Goal: Task Accomplishment & Management: Manage account settings

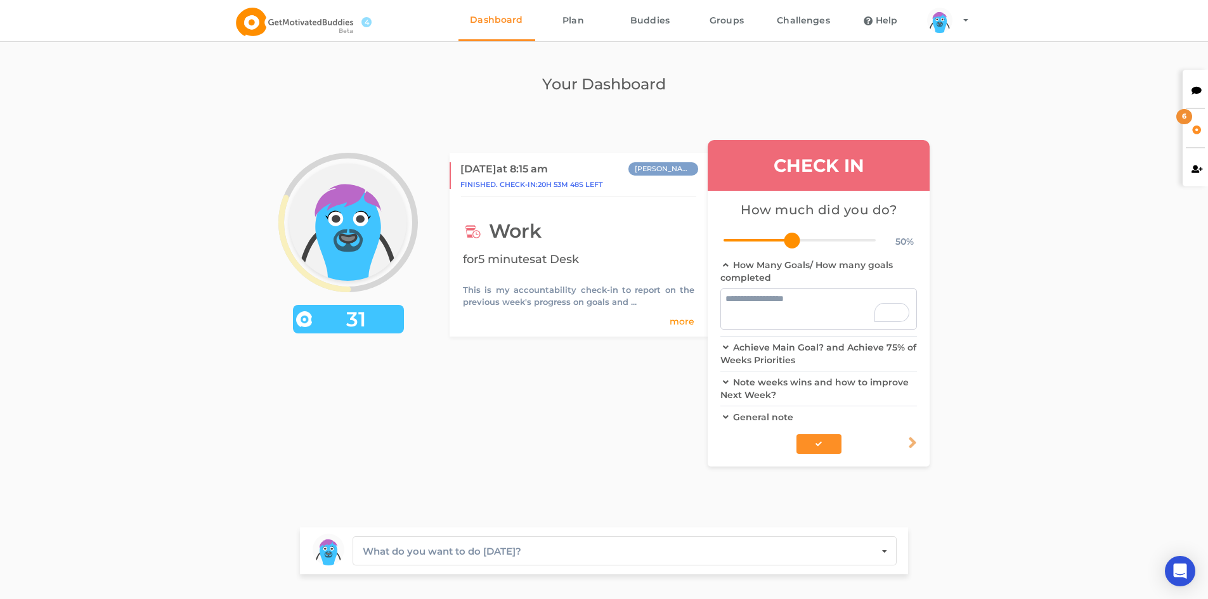
click at [601, 434] on div "arms Created with Sketch. legs Created with Sketch. hairs/back/hair16 Created w…" at bounding box center [604, 303] width 715 height 390
click at [778, 391] on div "Note weeks wins and how to improve Next Week?" at bounding box center [819, 389] width 197 height 34
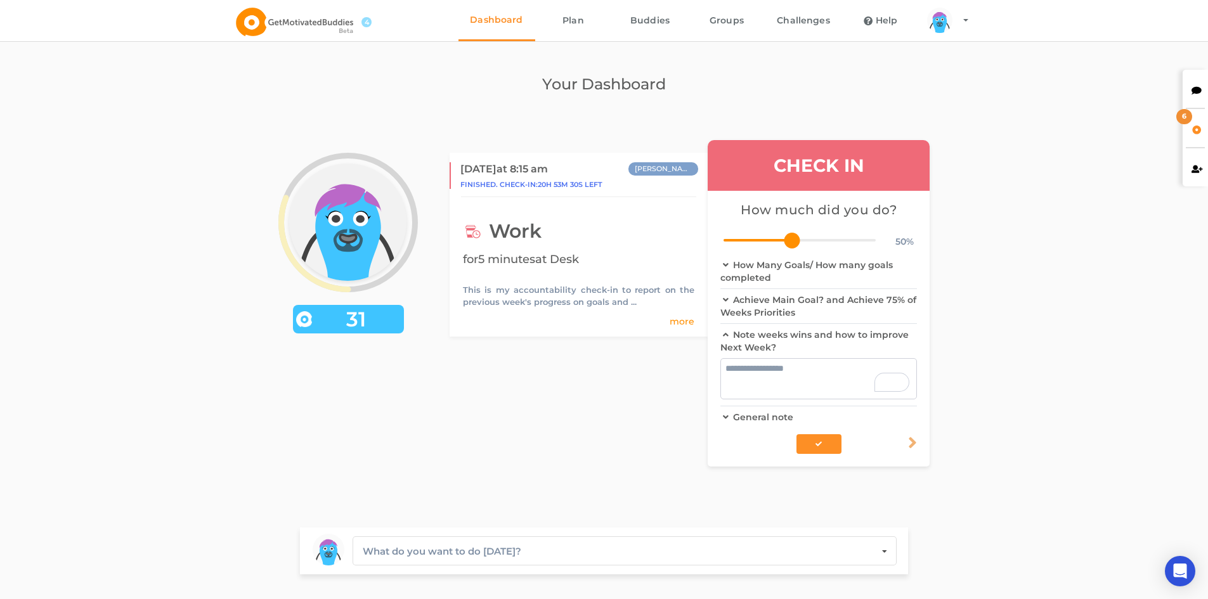
click at [776, 375] on textarea "To enrich screen reader interactions, please activate Accessibility in Grammarl…" at bounding box center [819, 378] width 197 height 41
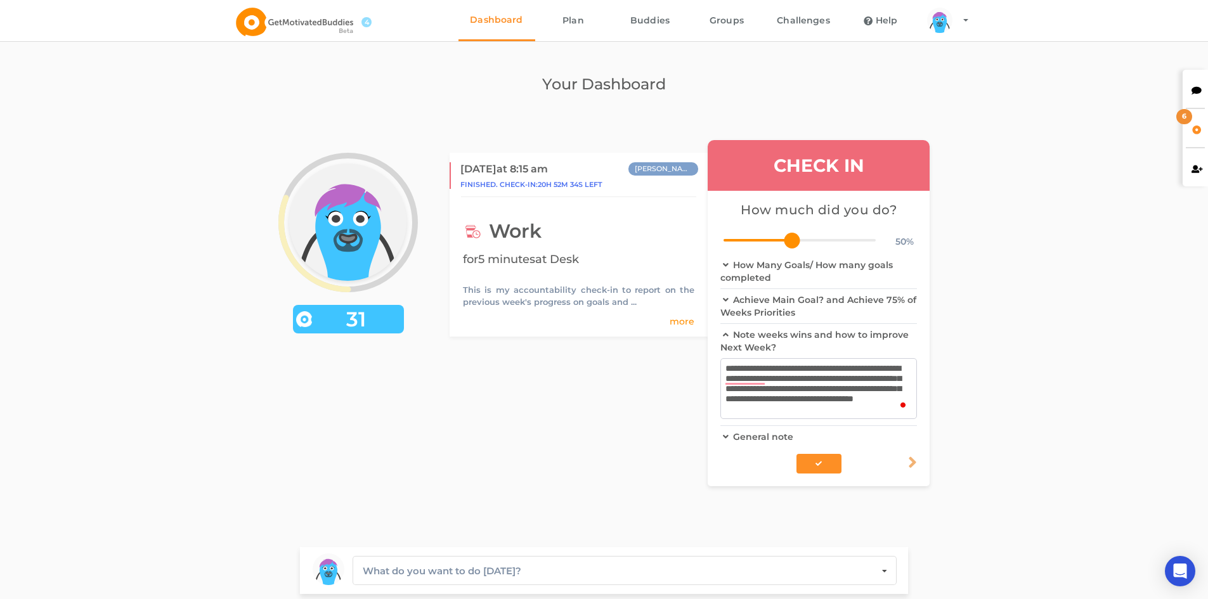
scroll to position [4, 0]
type textarea "**********"
click at [772, 304] on div "Achieve Main Goal? and Achieve 75% of Weeks Priorities" at bounding box center [819, 306] width 197 height 34
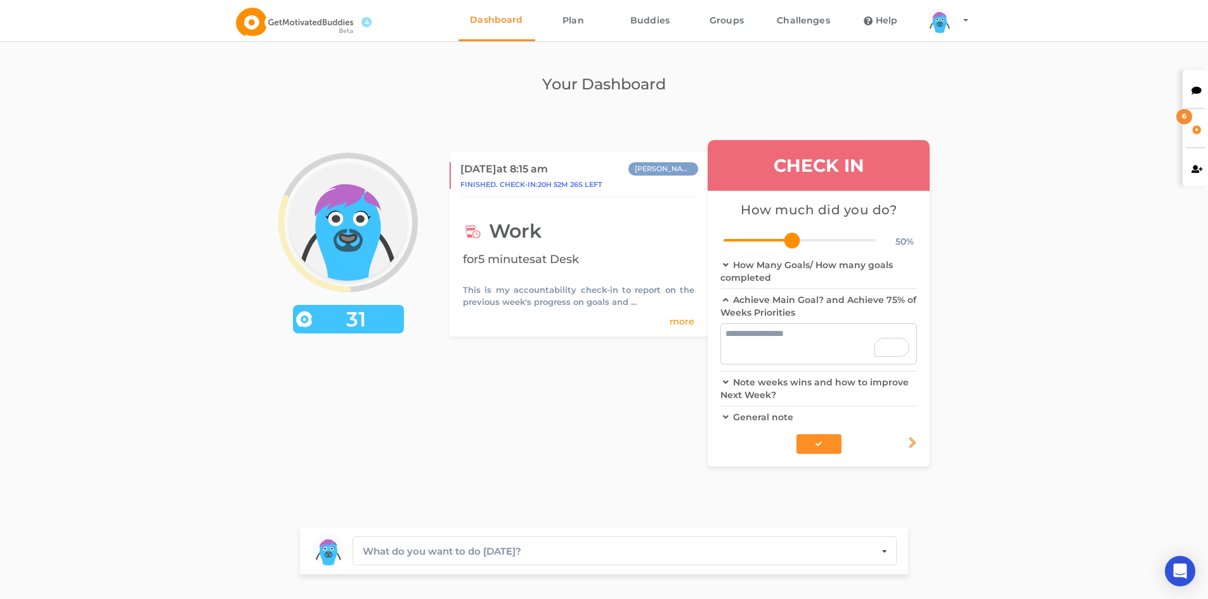
click at [774, 344] on textarea "To enrich screen reader interactions, please activate Accessibility in Grammarl…" at bounding box center [819, 344] width 197 height 41
type textarea "*"
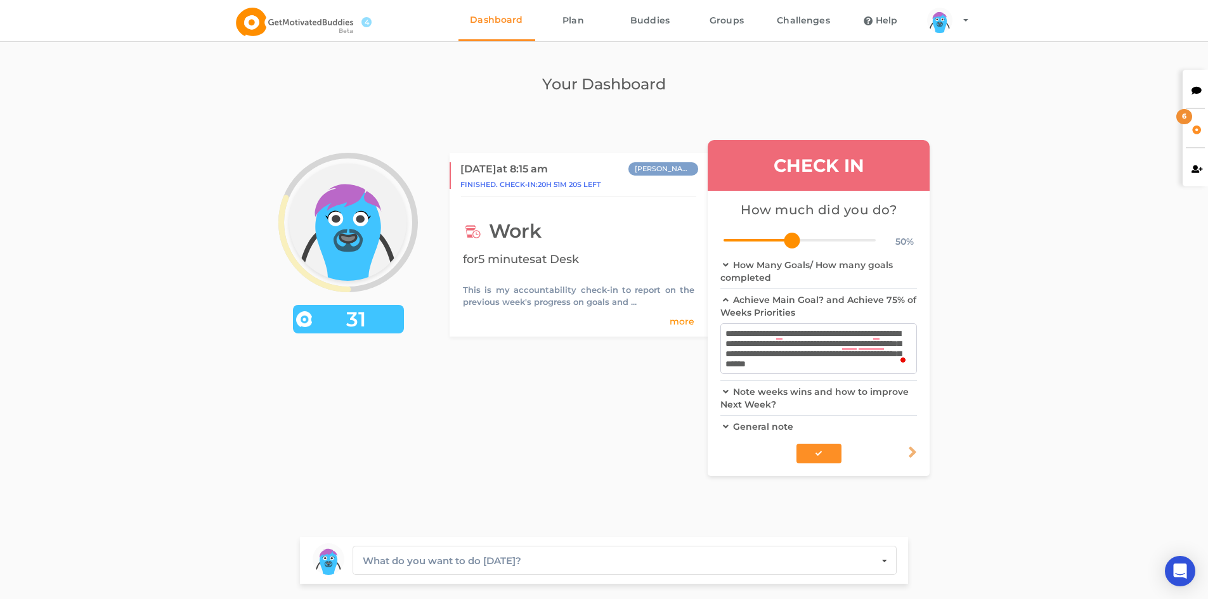
type textarea "**********"
click at [791, 275] on div "How Many Goals/ How many goals completed" at bounding box center [819, 271] width 197 height 34
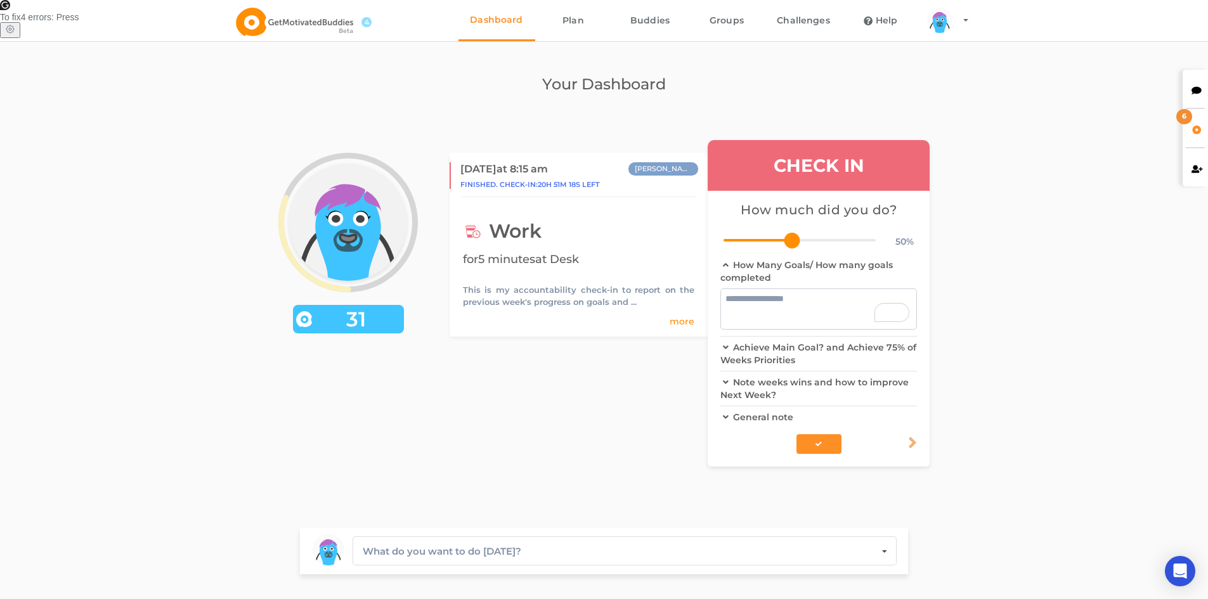
click at [787, 309] on textarea "To enrich screen reader interactions, please activate Accessibility in Grammarl…" at bounding box center [819, 309] width 197 height 41
click at [775, 358] on div "Achieve Main Goal? and Achieve 75% of Weeks Priorities" at bounding box center [819, 354] width 197 height 34
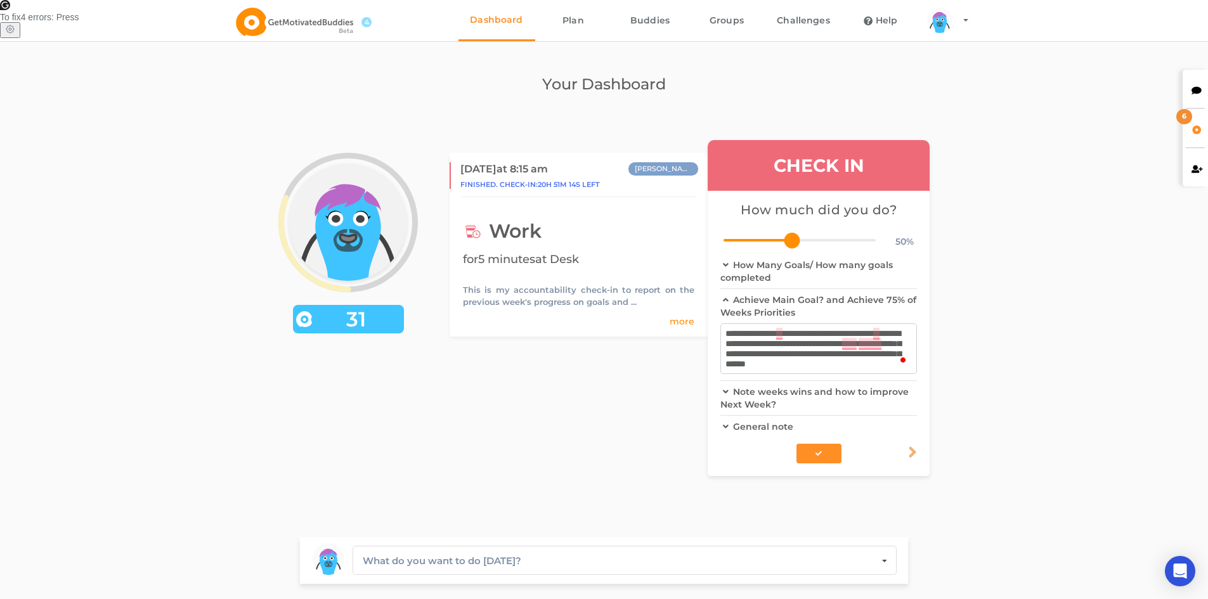
drag, startPoint x: 880, startPoint y: 363, endPoint x: 742, endPoint y: 334, distance: 140.7
click at [699, 327] on div "arms Created with Sketch. legs Created with Sketch. hairs/back/hair16 Created w…" at bounding box center [604, 308] width 715 height 400
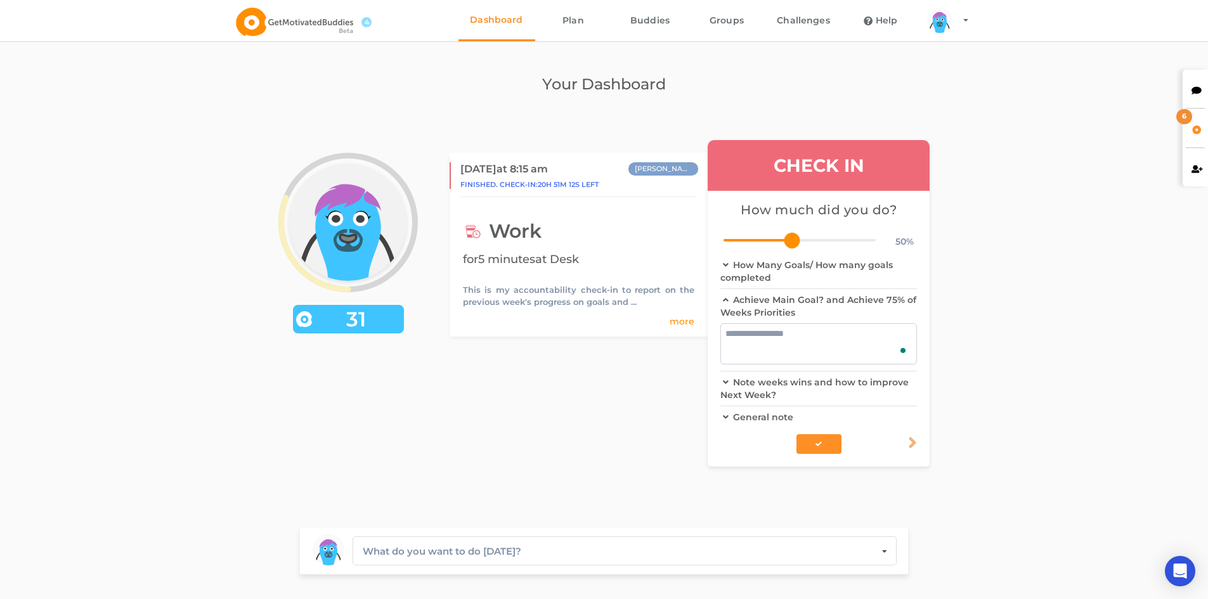
click at [741, 265] on div "How Many Goals/ How many goals completed" at bounding box center [819, 271] width 197 height 34
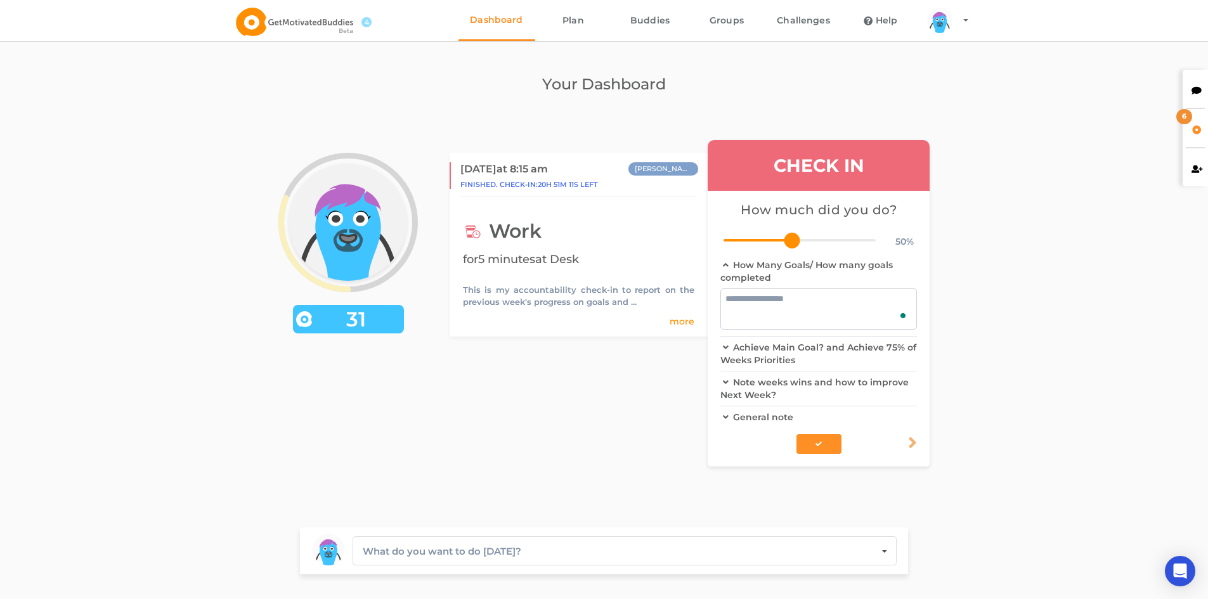
click at [743, 305] on textarea "To enrich screen reader interactions, please activate Accessibility in Grammarl…" at bounding box center [819, 309] width 197 height 41
paste textarea "**********"
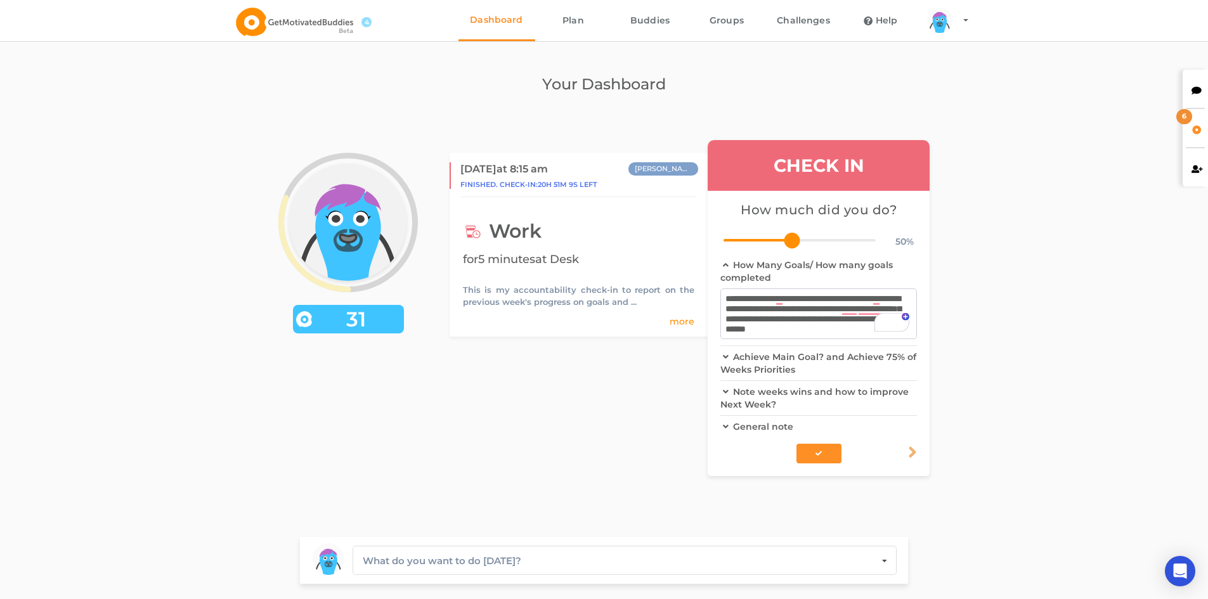
type textarea "**********"
click at [762, 366] on div "Achieve Main Goal? and Achieve 75% of Weeks Priorities" at bounding box center [819, 363] width 197 height 34
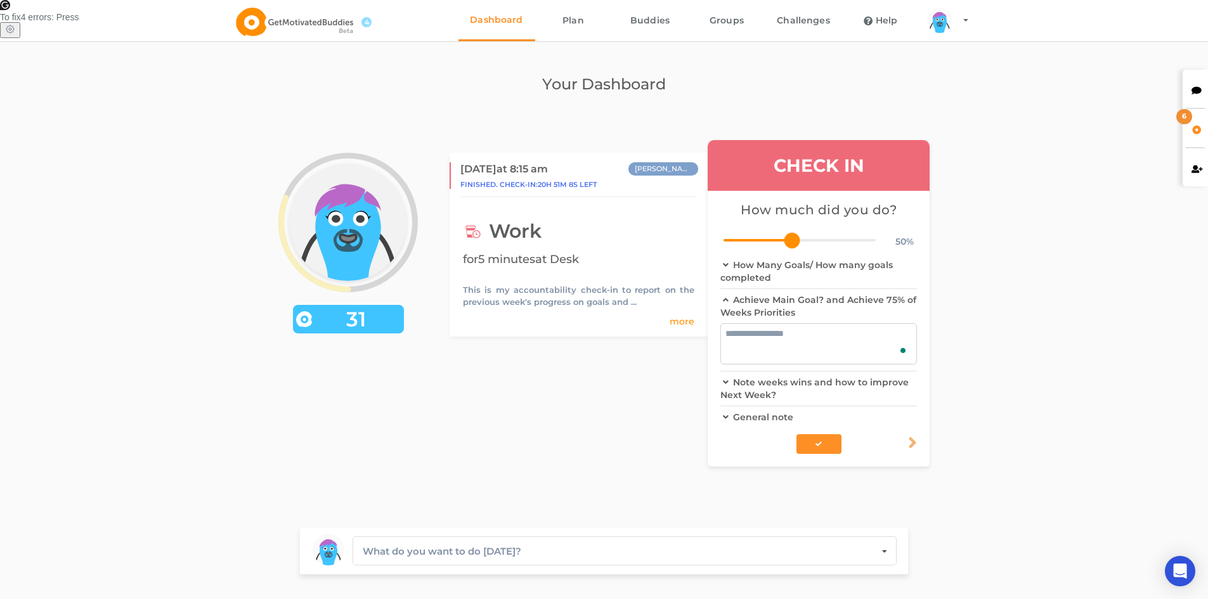
click at [777, 324] on textarea "To enrich screen reader interactions, please activate Accessibility in Grammarl…" at bounding box center [819, 344] width 197 height 41
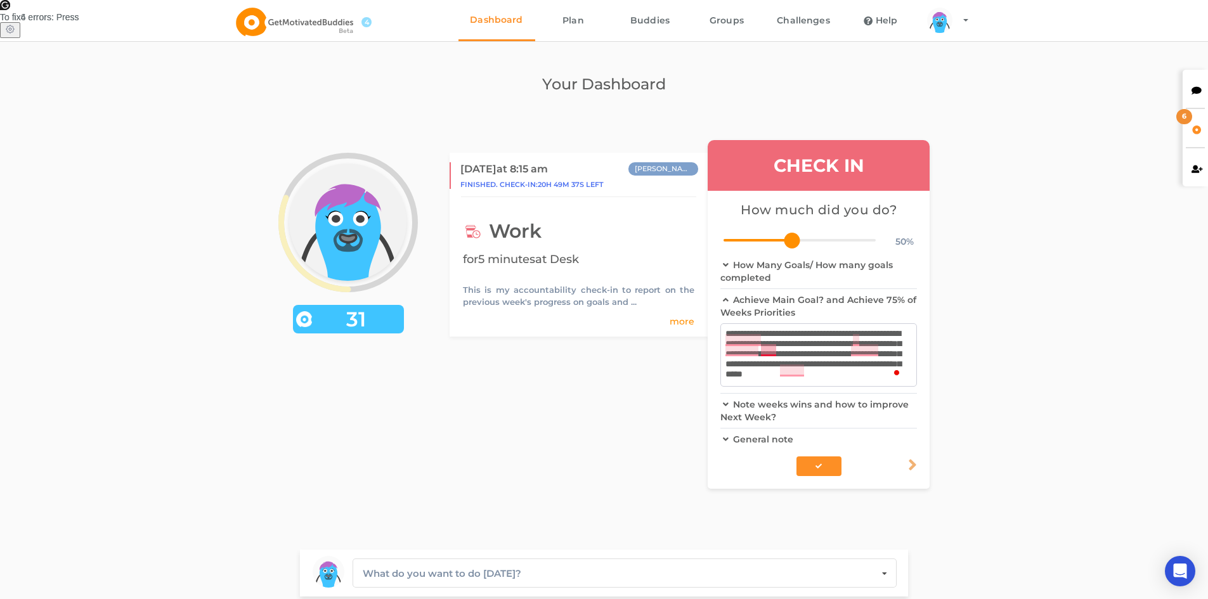
click at [772, 343] on textarea "**********" at bounding box center [819, 355] width 197 height 63
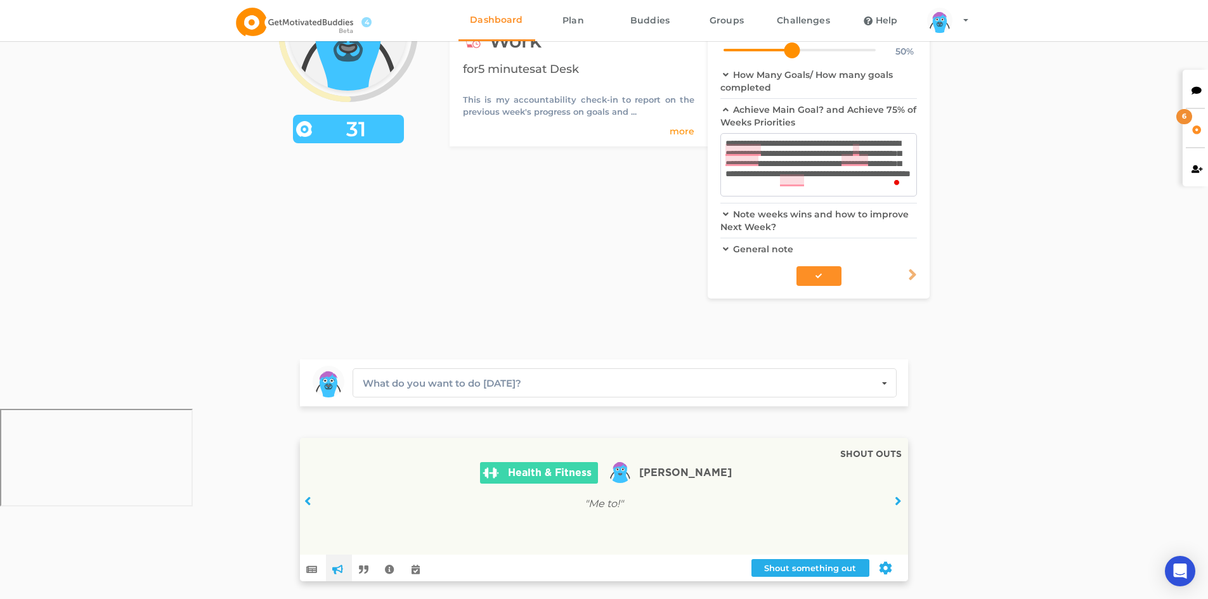
type textarea "**********"
click at [801, 243] on div "General note" at bounding box center [819, 250] width 197 height 22
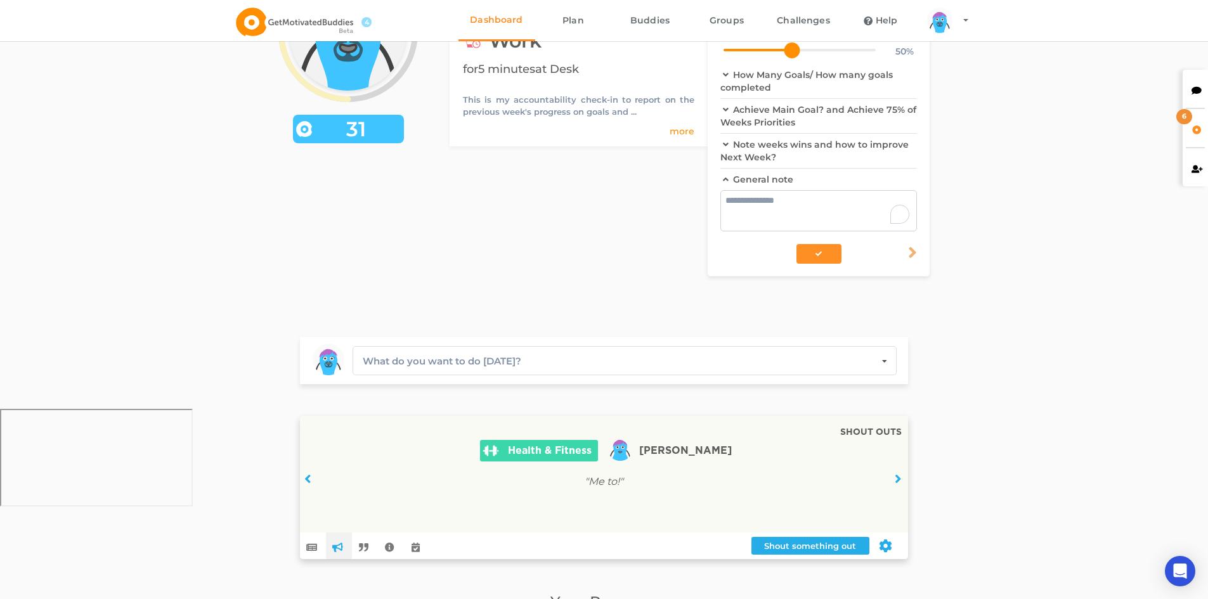
click at [774, 214] on textarea "To enrich screen reader interactions, please activate Accessibility in Grammarl…" at bounding box center [819, 210] width 197 height 41
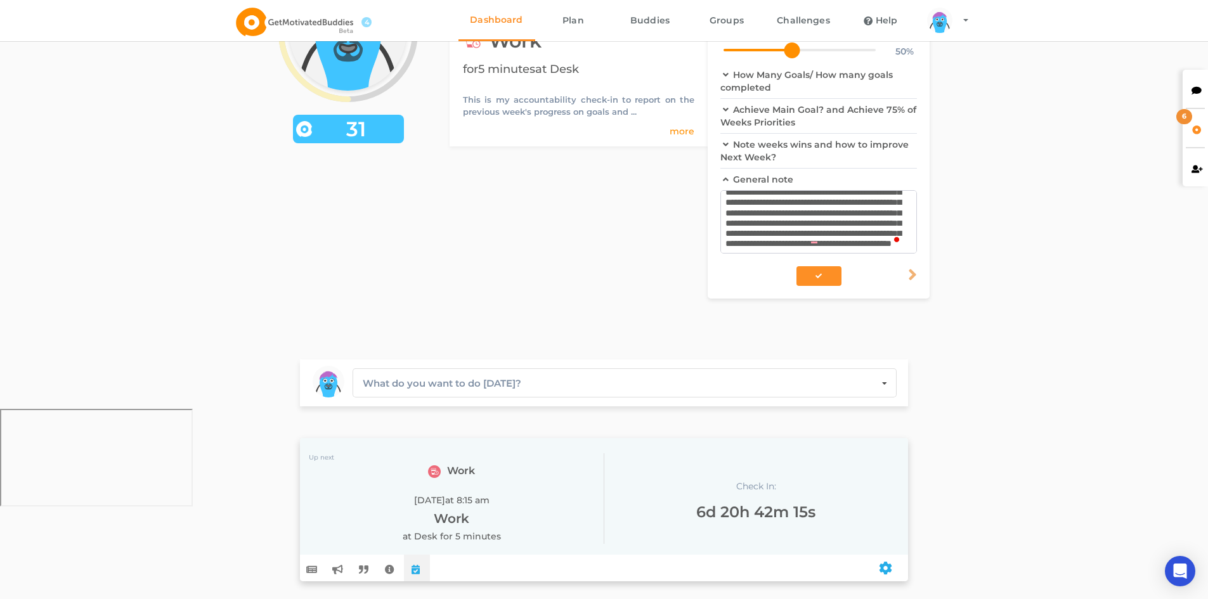
scroll to position [96, 0]
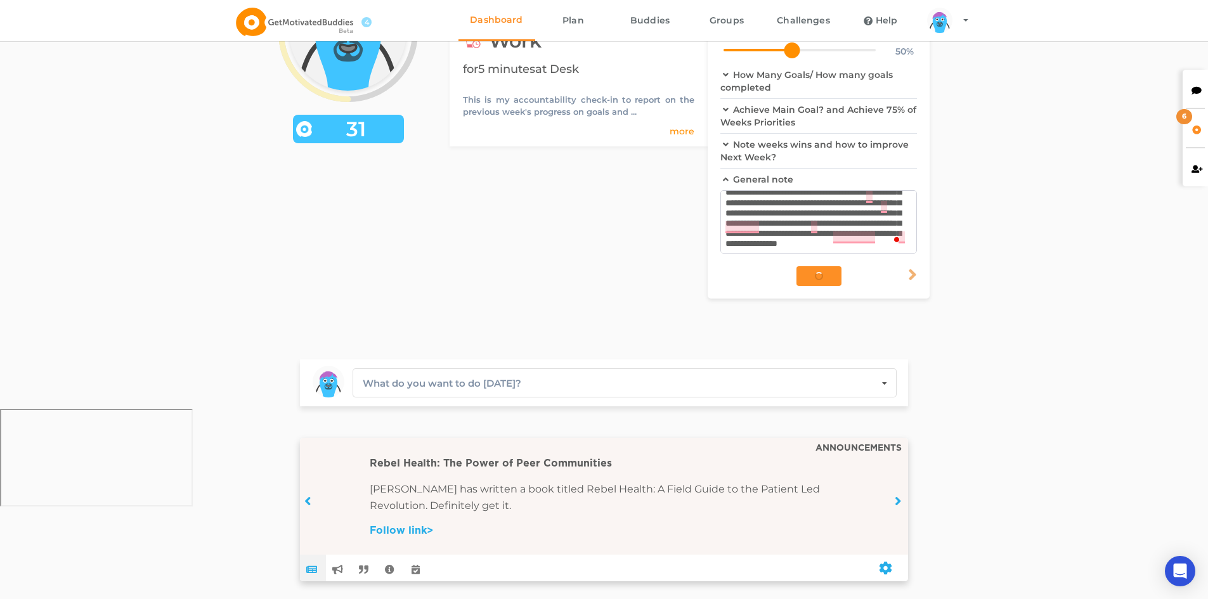
type textarea "**********"
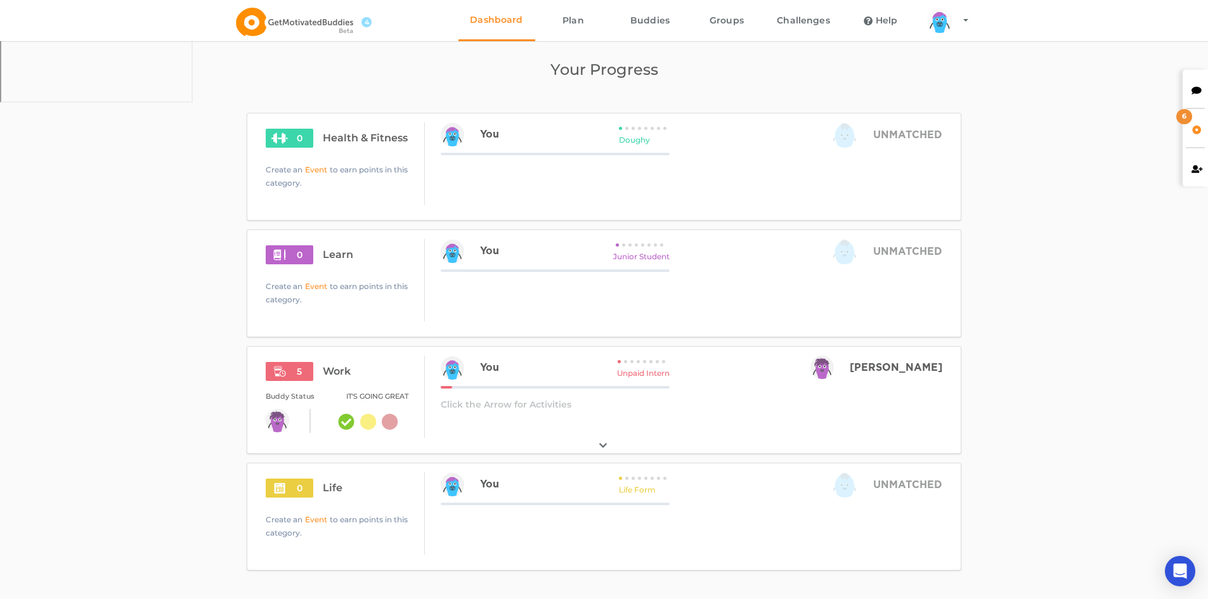
scroll to position [586, 0]
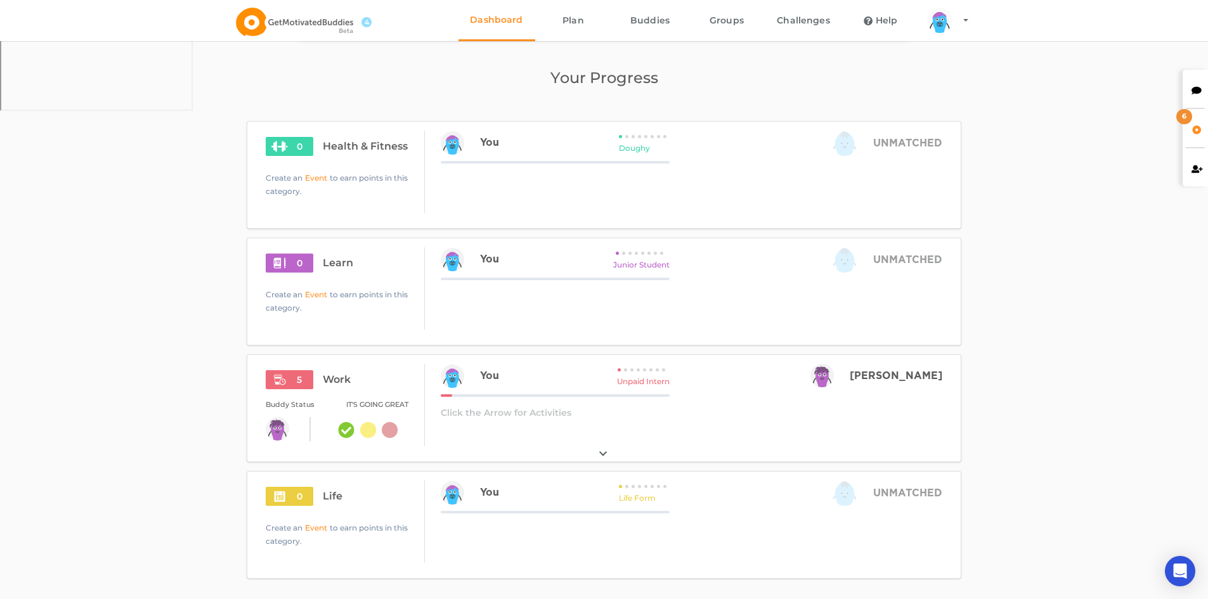
click at [1192, 89] on icon at bounding box center [1197, 88] width 11 height 9
click at [1120, 246] on div "[PERSON_NAME]" at bounding box center [1082, 342] width 254 height 413
click at [777, 101] on div "Your Dashboard arms Created with Sketch. legs Created with Sketch. hairs/back/h…" at bounding box center [604, 161] width 715 height 1349
click at [1083, 114] on span "GROUPS" at bounding box center [1081, 116] width 40 height 9
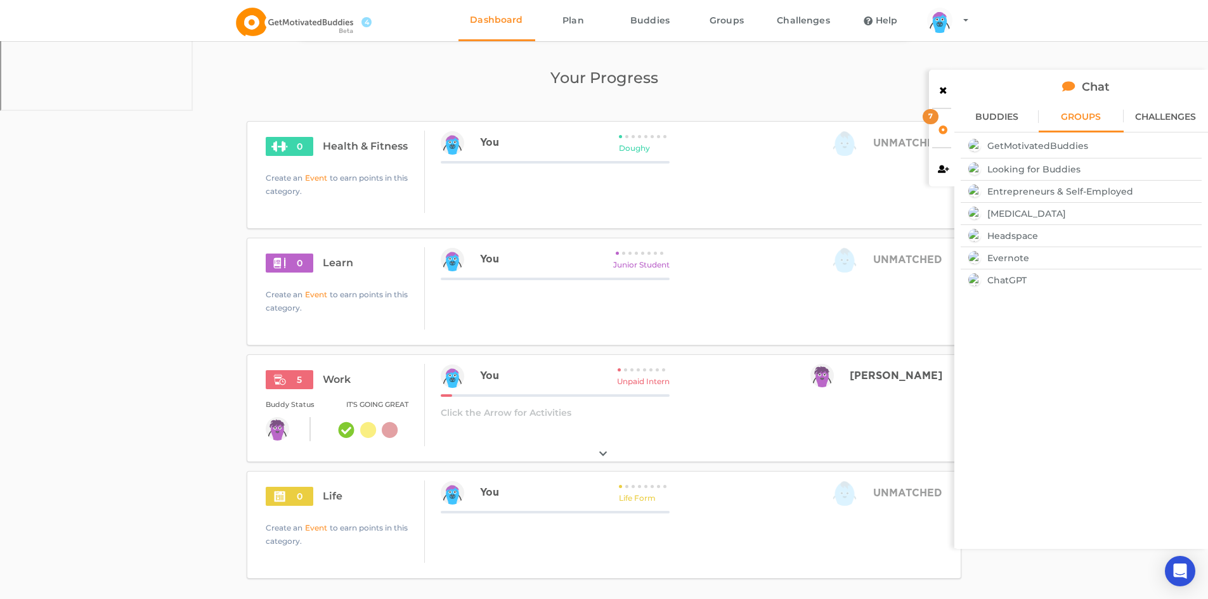
click at [1150, 122] on div "CHALLENGES" at bounding box center [1166, 117] width 84 height 32
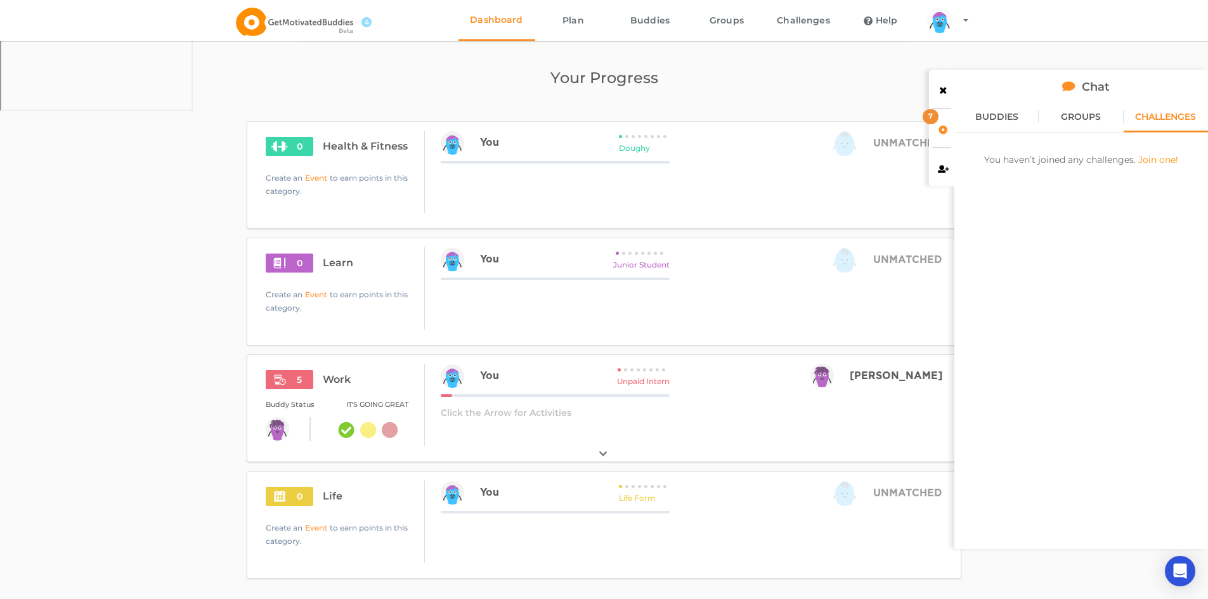
click at [1094, 106] on div "GROUPS" at bounding box center [1081, 117] width 84 height 32
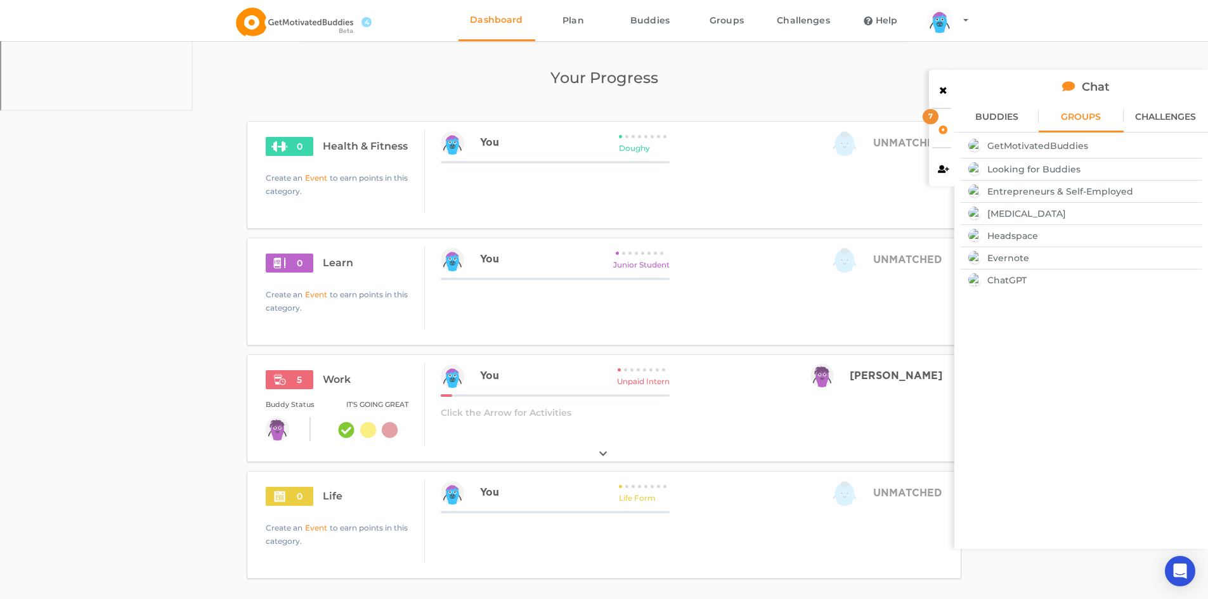
click at [940, 128] on icon at bounding box center [943, 128] width 11 height 9
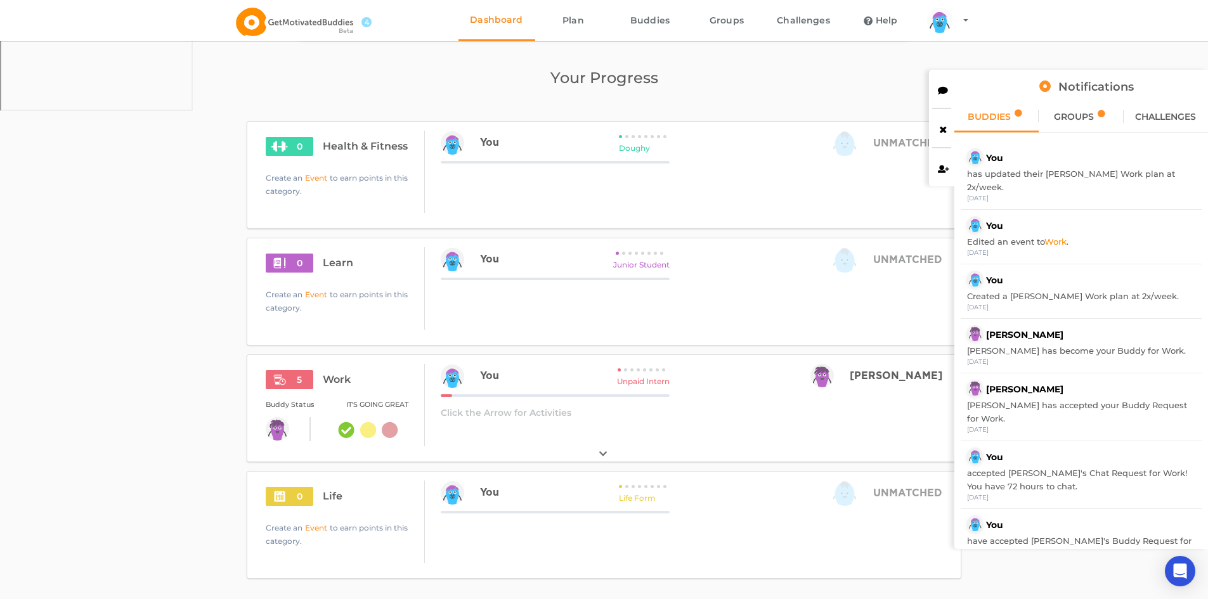
click at [1151, 174] on span "has updated their [PERSON_NAME] Work plan at 2x/week." at bounding box center [1071, 180] width 208 height 23
click at [1053, 235] on div "Edited an event to Work ." at bounding box center [1081, 241] width 228 height 13
click at [1053, 237] on link "Work" at bounding box center [1056, 242] width 22 height 10
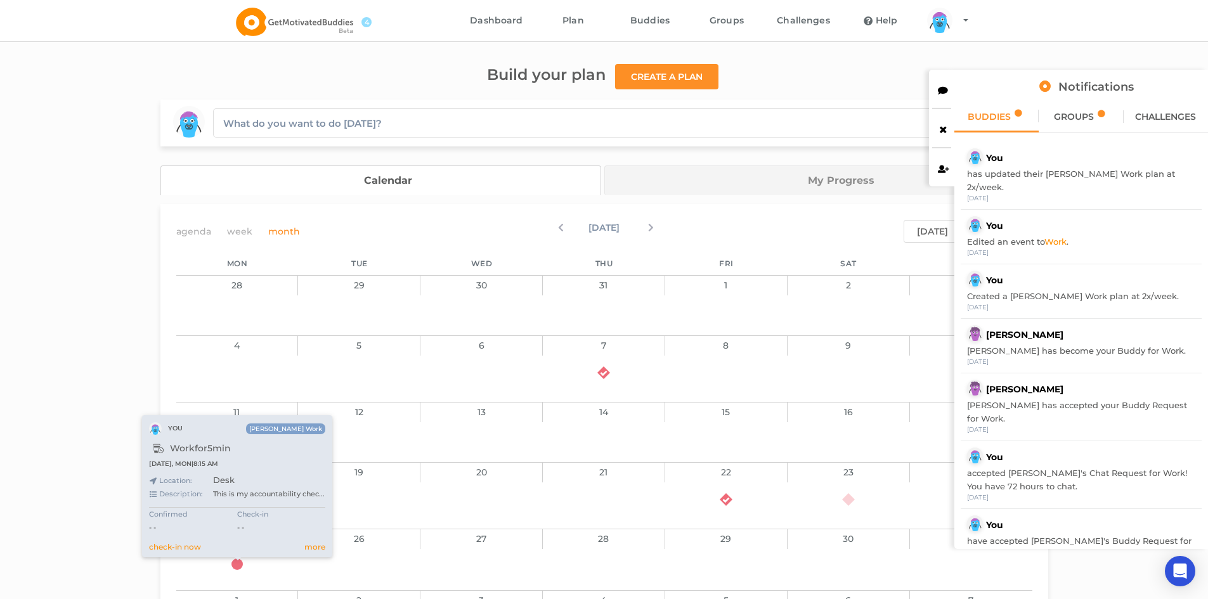
click at [233, 563] on icon at bounding box center [237, 564] width 11 height 11
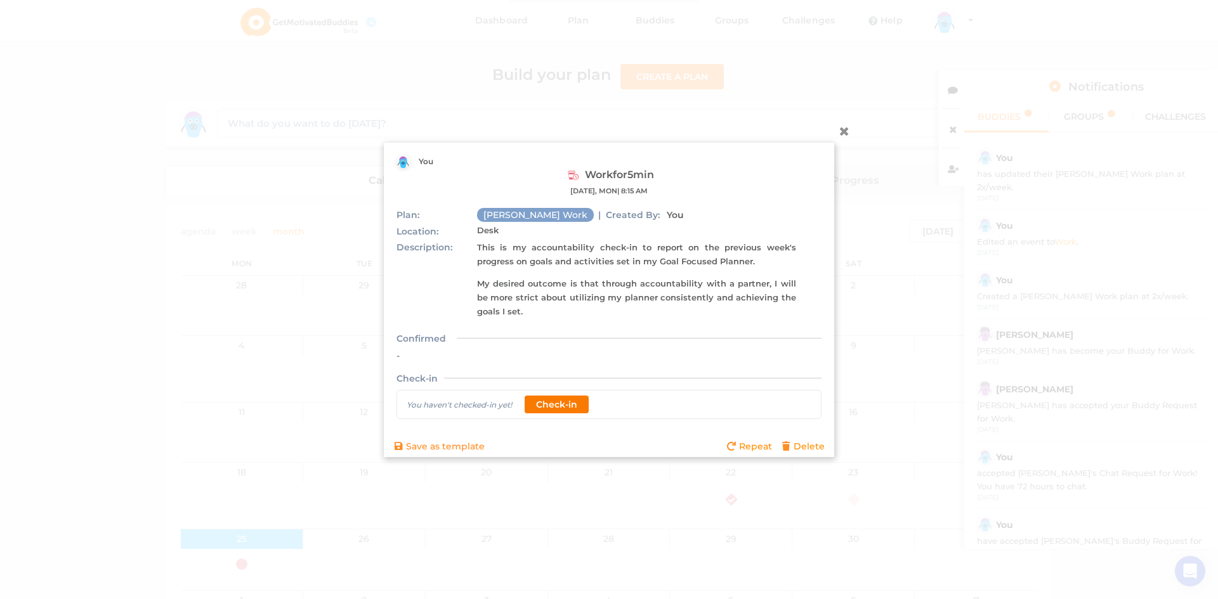
click at [580, 403] on button "Check-in" at bounding box center [557, 404] width 64 height 18
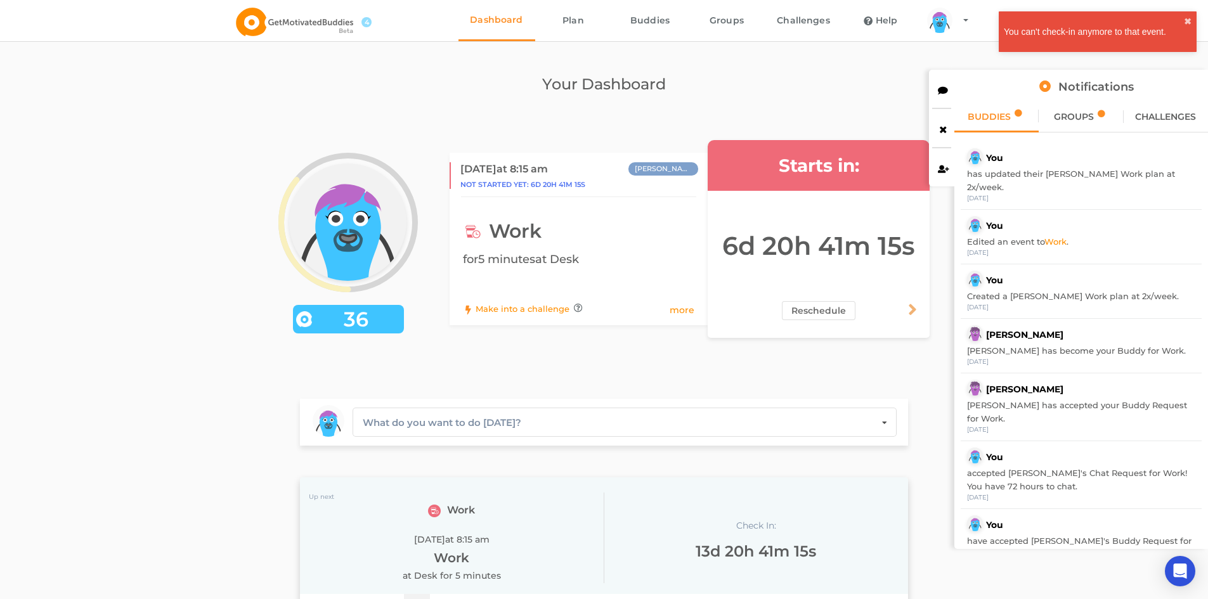
click at [868, 106] on div "Your Dashboard arms Created with Sketch. legs Created with Sketch. hairs/back/h…" at bounding box center [604, 91] width 715 height 36
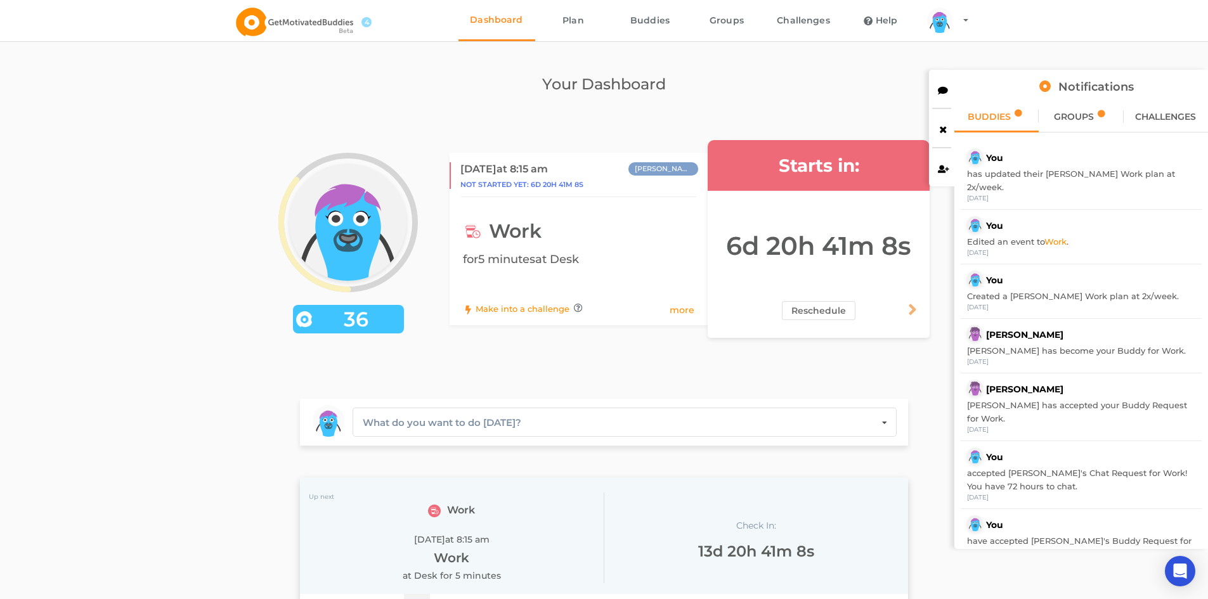
click at [949, 89] on div at bounding box center [941, 89] width 25 height 38
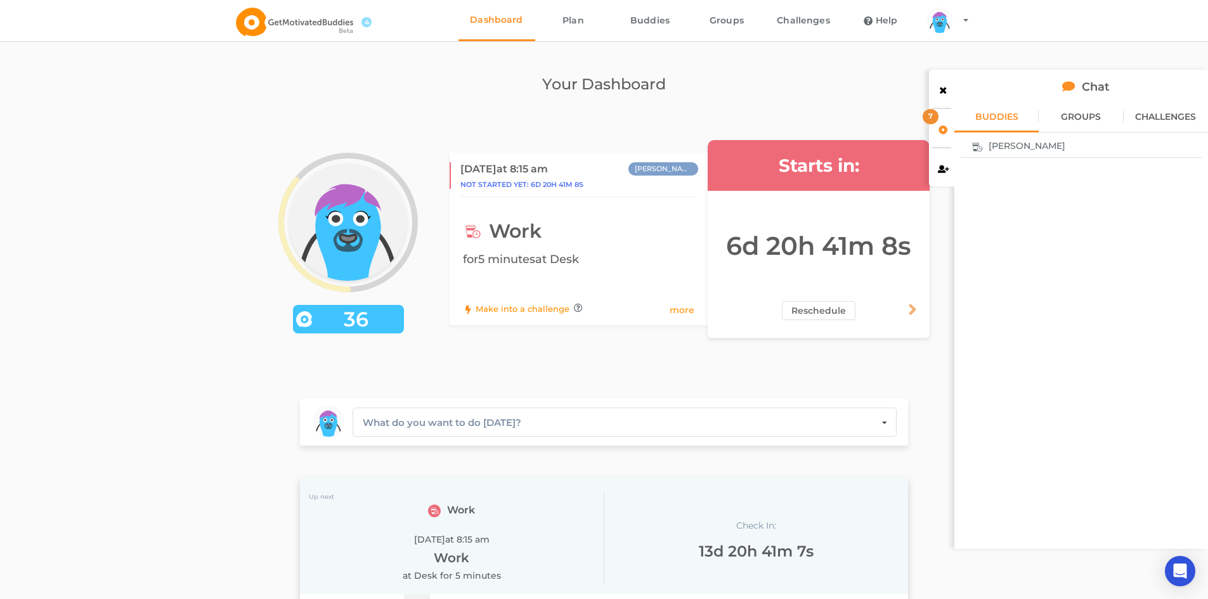
click at [1015, 142] on span "[PERSON_NAME]" at bounding box center [1027, 146] width 77 height 10
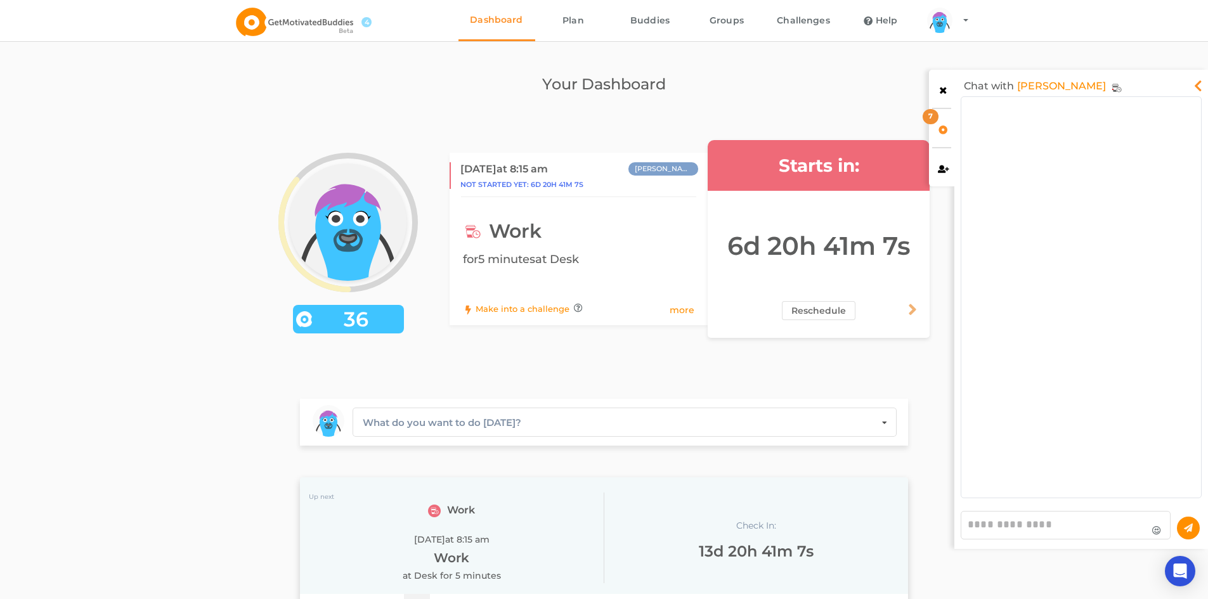
scroll to position [395, 233]
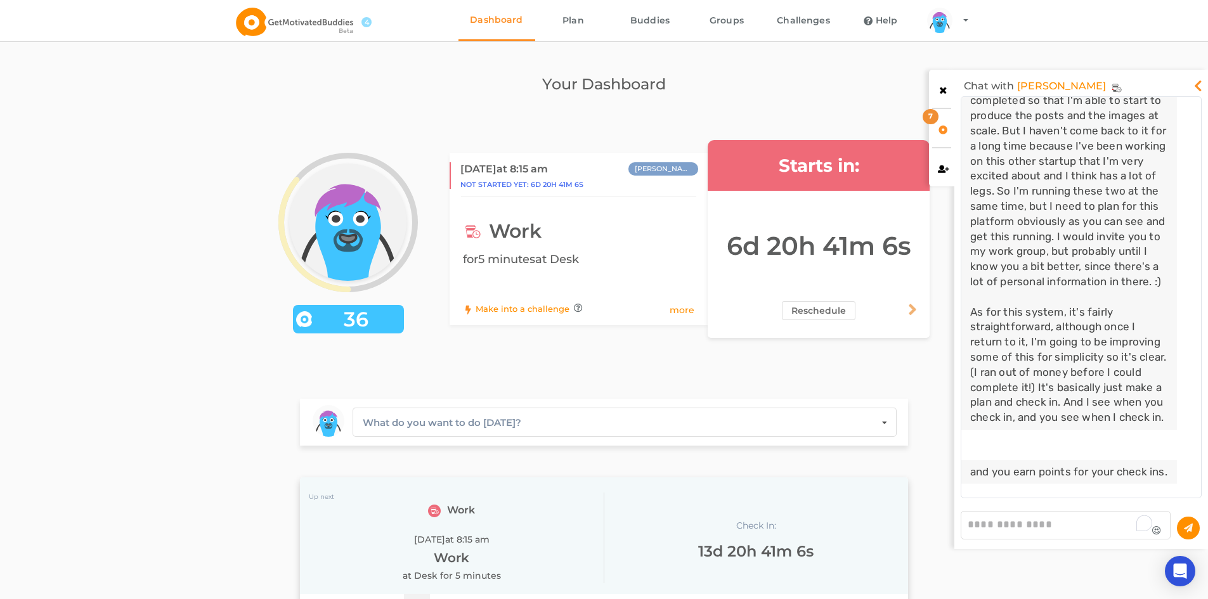
click at [1025, 528] on textarea "To enrich screen reader interactions, please activate Accessibility in Grammarl…" at bounding box center [1066, 525] width 210 height 29
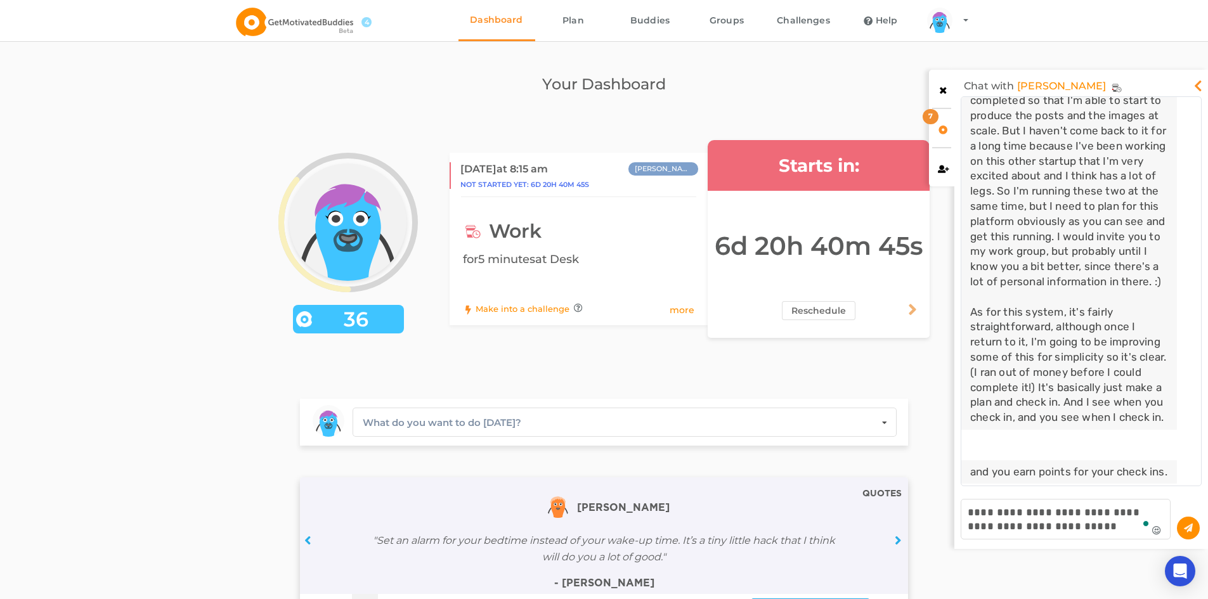
scroll to position [7, 7]
type textarea "**********"
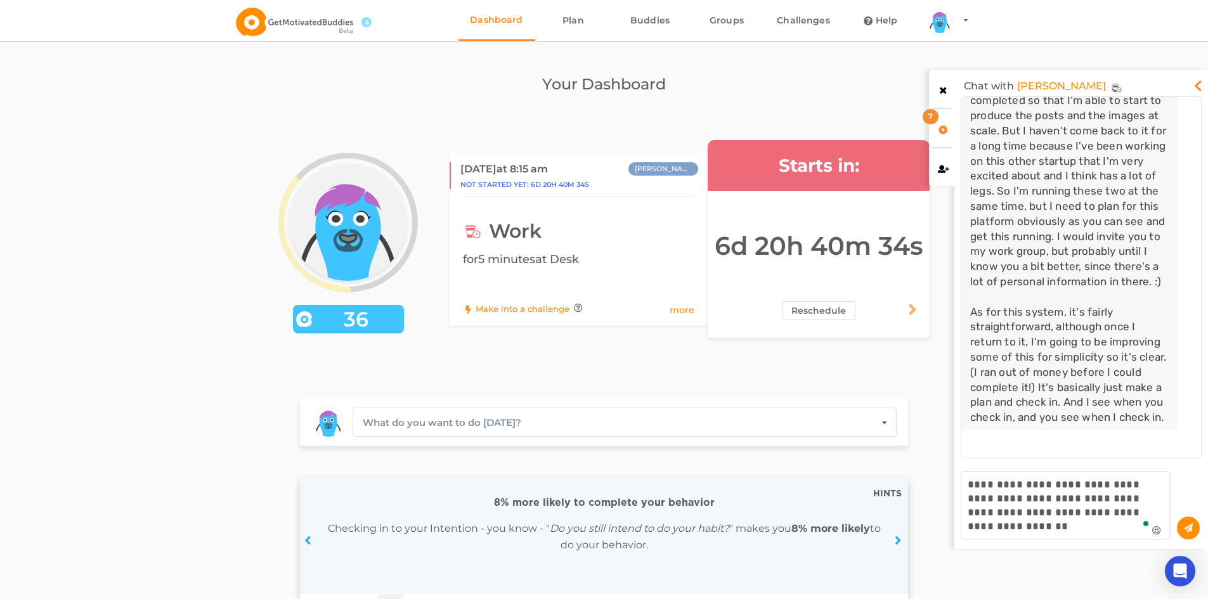
scroll to position [7, 7]
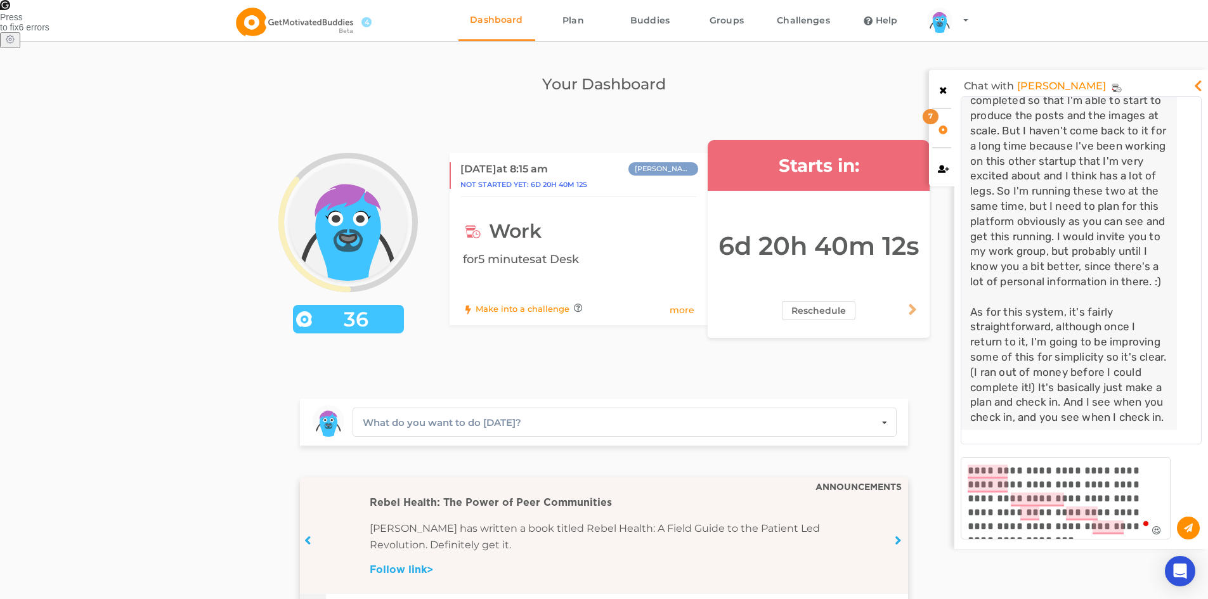
click at [1070, 292] on div "super! for the blog posts if you click on the post, you can see my notes, and I…" at bounding box center [1070, 229] width 198 height 393
click at [1132, 528] on textarea "**********" at bounding box center [1066, 498] width 210 height 82
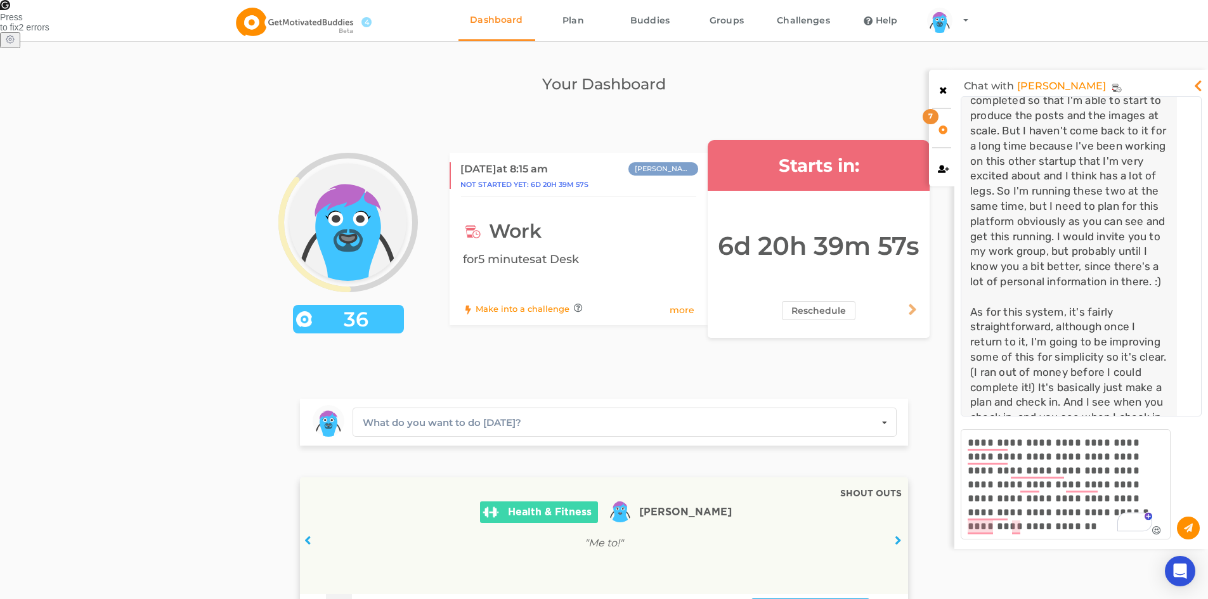
type textarea "**********"
click at [1184, 537] on button at bounding box center [1188, 528] width 23 height 23
